Goal: Communication & Community: Connect with others

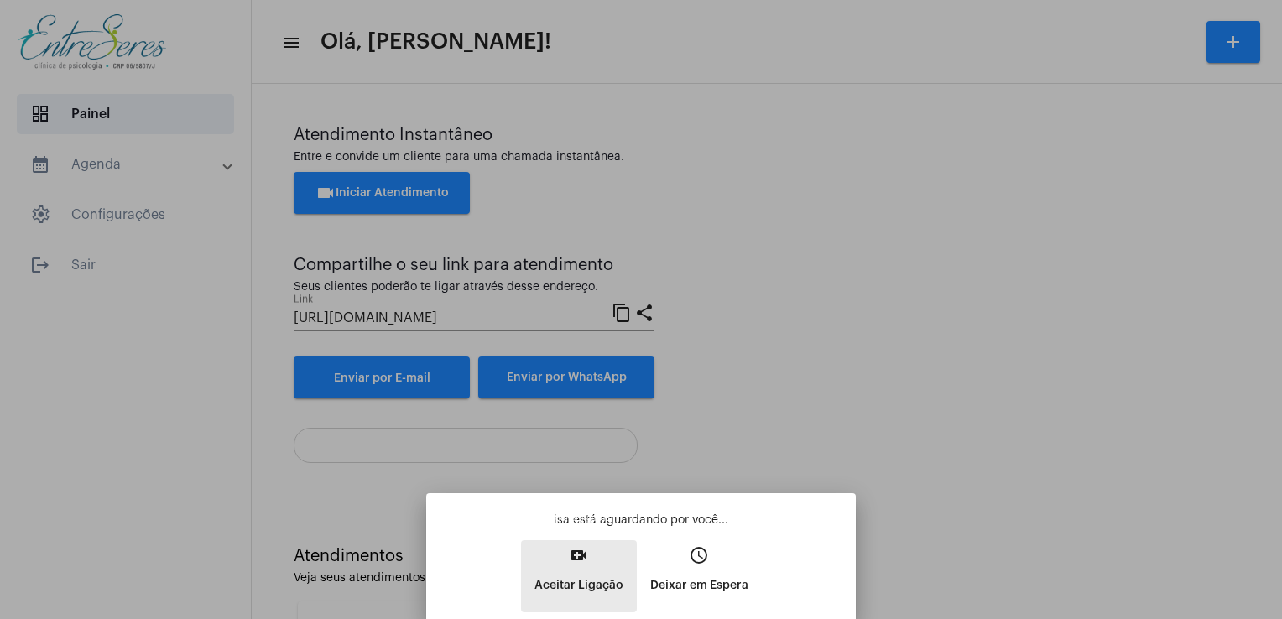
click at [560, 541] on button "video_call Aceitar Ligação" at bounding box center [579, 576] width 116 height 72
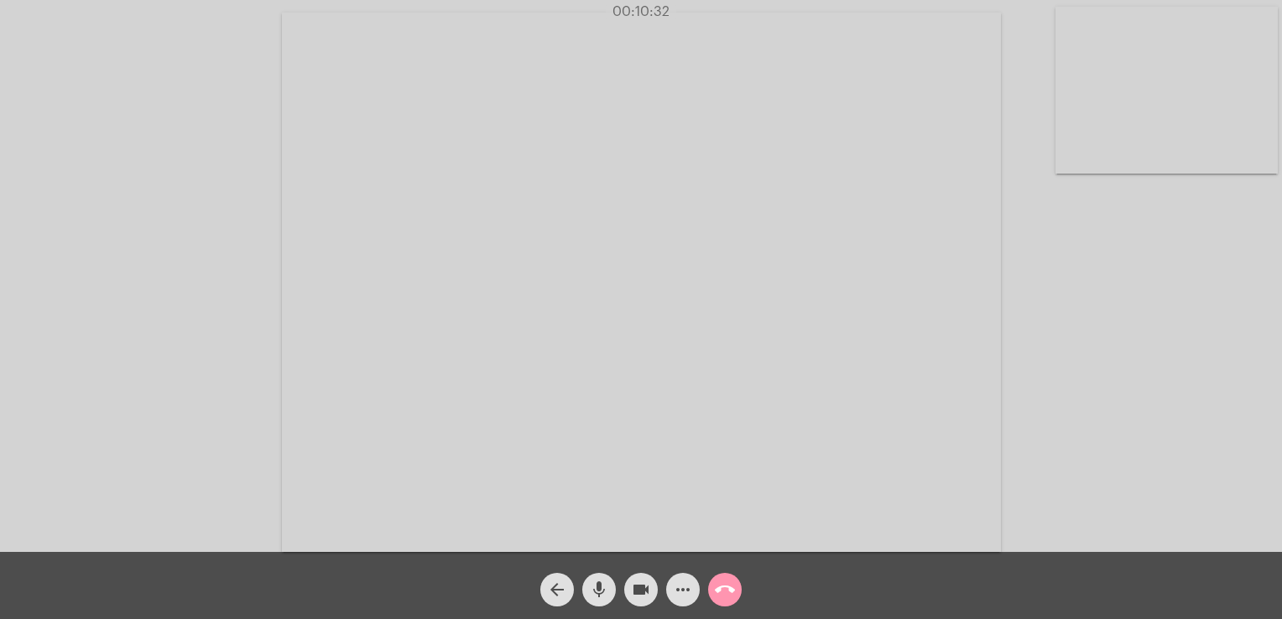
click at [1155, 92] on video at bounding box center [1166, 90] width 222 height 167
click at [232, 294] on video at bounding box center [224, 280] width 222 height 167
